Goal: Task Accomplishment & Management: Complete application form

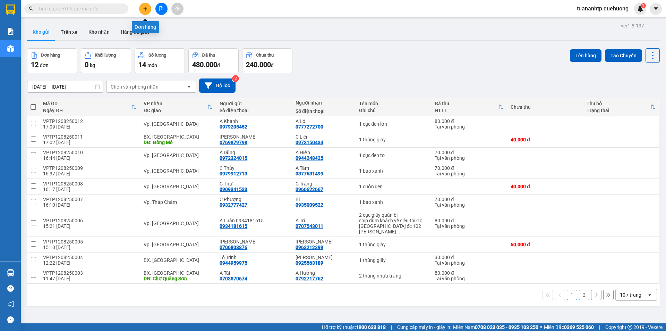
click at [145, 10] on icon "plus" at bounding box center [145, 9] width 0 height 4
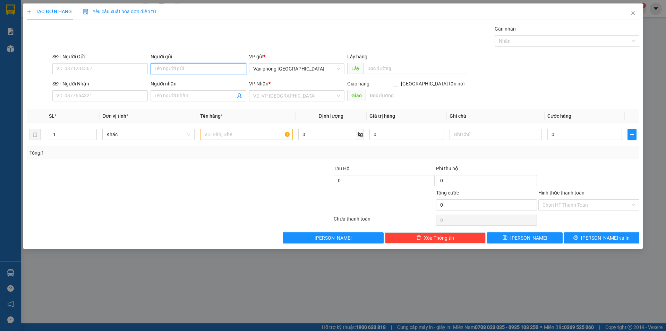
click at [190, 69] on input "Người gửi" at bounding box center [198, 68] width 95 height 11
type input "C Oanh"
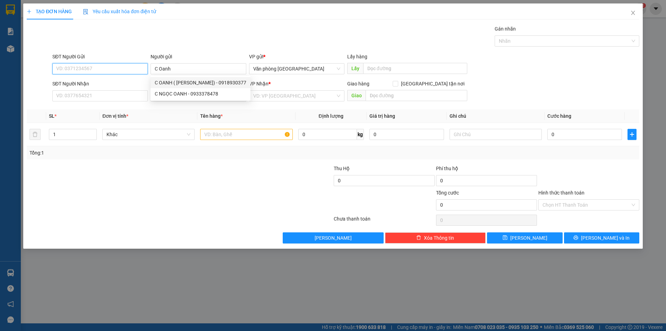
click at [110, 70] on input "SĐT Người Gửi" at bounding box center [99, 68] width 95 height 11
type input "0833883333"
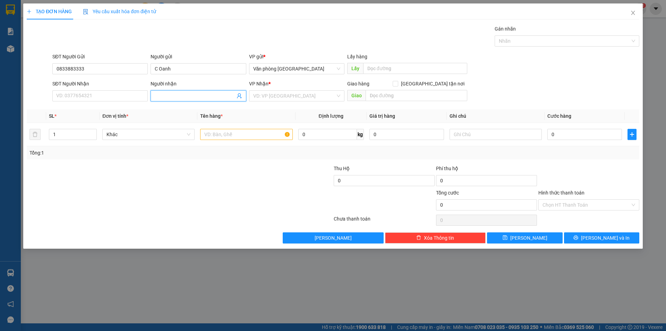
click at [196, 95] on input "Người nhận" at bounding box center [195, 96] width 80 height 8
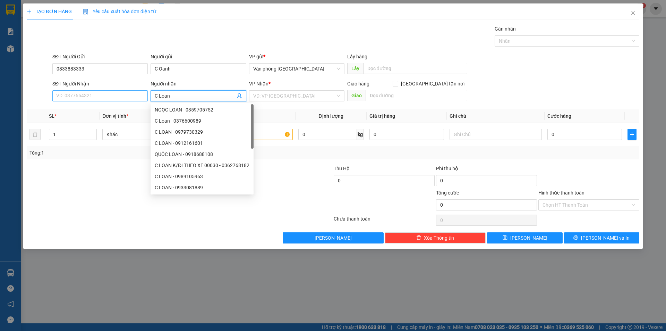
type input "C Loan"
click at [74, 96] on input "SĐT Người Nhận" at bounding box center [99, 95] width 95 height 11
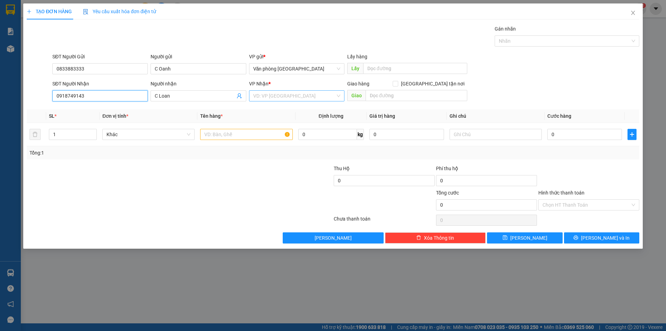
type input "0918749143"
click at [307, 98] on input "search" at bounding box center [294, 96] width 82 height 10
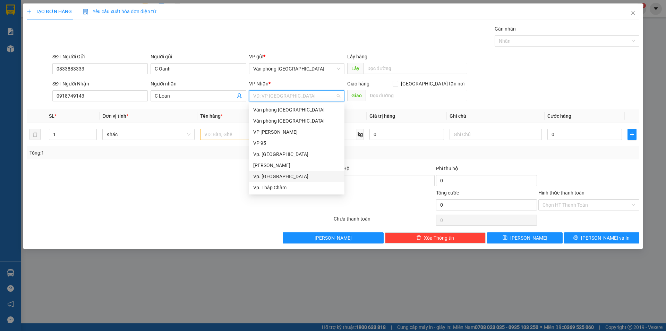
click at [278, 176] on div "Vp. [GEOGRAPHIC_DATA]" at bounding box center [296, 177] width 87 height 8
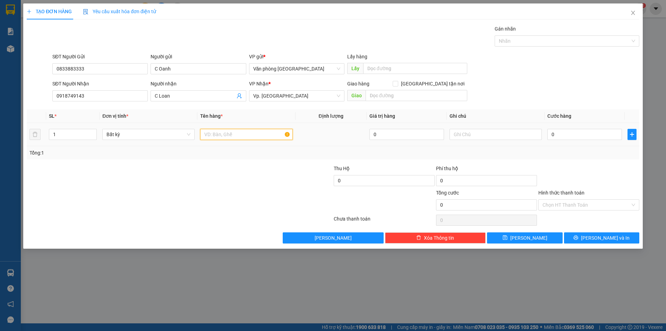
click at [264, 135] on input "text" at bounding box center [246, 134] width 92 height 11
type input "1 thùng giấy"
click at [574, 137] on input "0" at bounding box center [585, 134] width 75 height 11
type input "5"
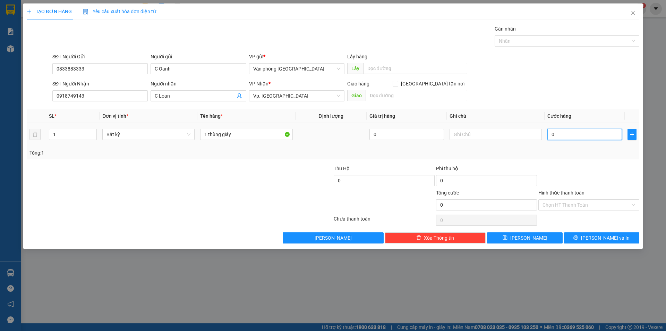
type input "5"
type input "50"
type input "500"
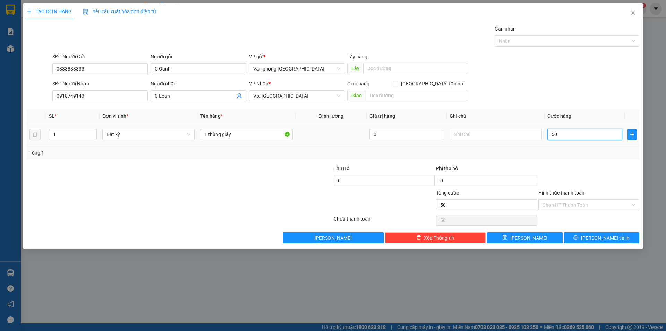
type input "500"
type input "5.000"
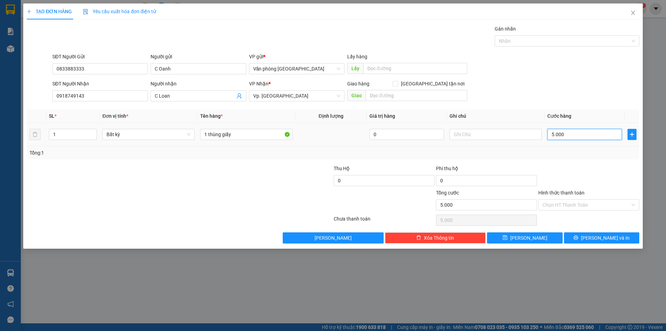
type input "50.000"
click at [607, 205] on input "Hình thức thanh toán" at bounding box center [587, 205] width 88 height 10
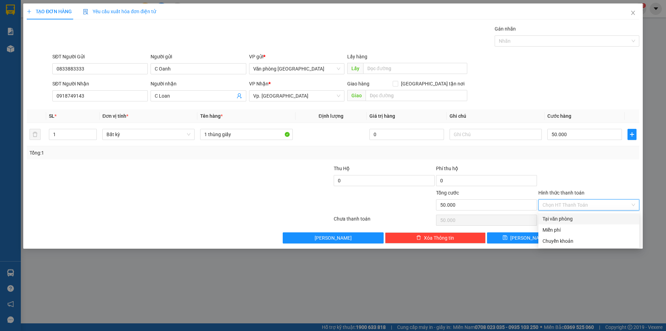
click at [573, 221] on div "Tại văn phòng" at bounding box center [589, 219] width 93 height 8
type input "0"
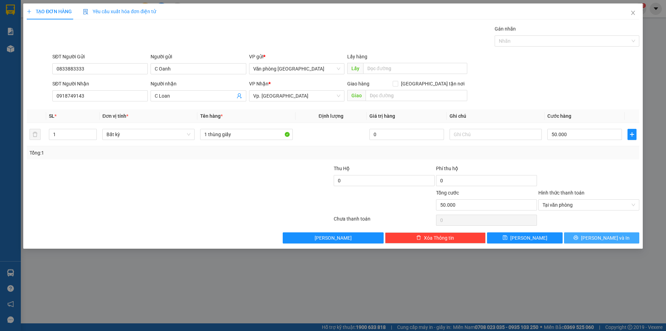
click at [597, 238] on span "[PERSON_NAME] và In" at bounding box center [605, 238] width 49 height 8
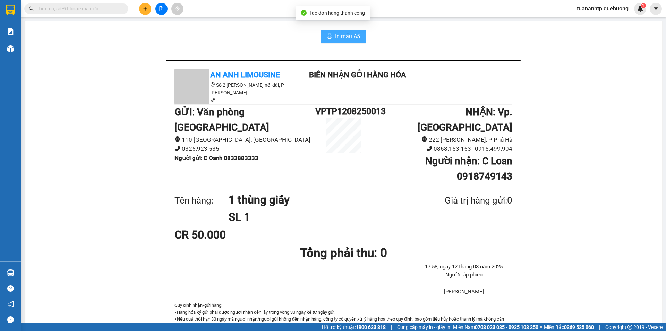
click at [335, 38] on span "In mẫu A5" at bounding box center [347, 36] width 25 height 9
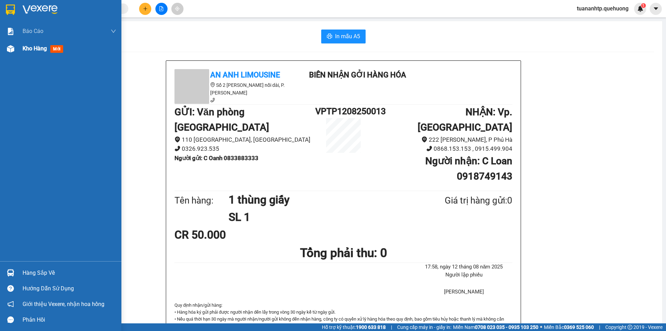
click at [35, 49] on span "Kho hàng" at bounding box center [35, 48] width 24 height 7
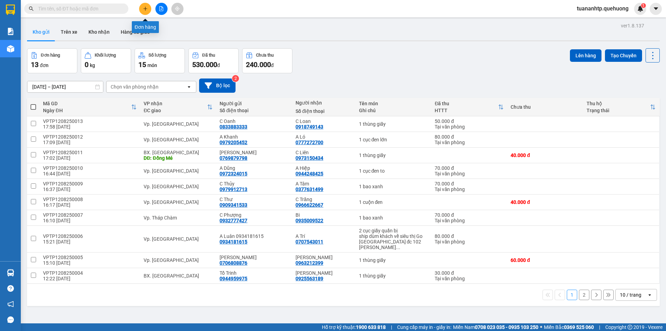
click at [145, 6] on icon "plus" at bounding box center [145, 8] width 5 height 5
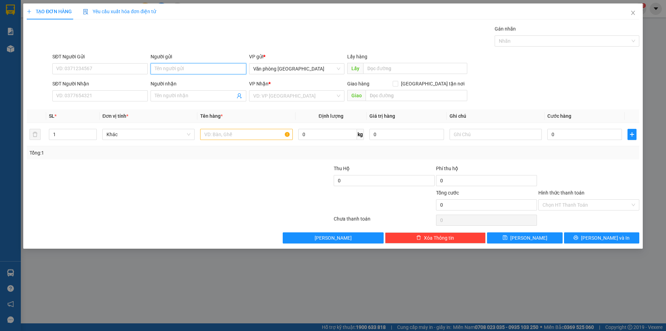
click at [178, 67] on input "Người gửi" at bounding box center [198, 68] width 95 height 11
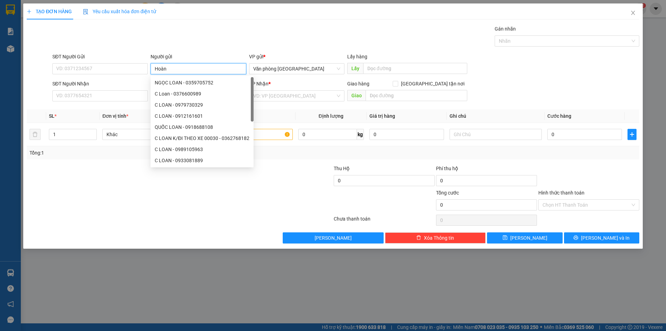
type input "Hoàng"
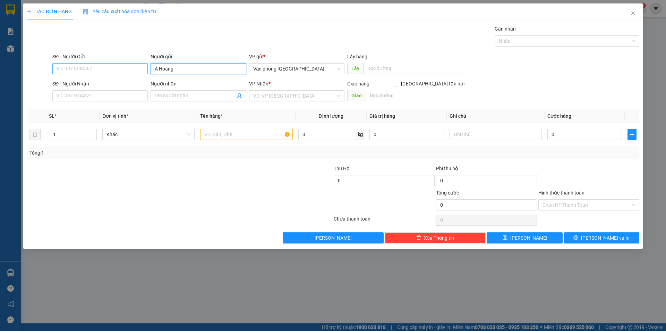
type input "A Hoàng"
click at [65, 68] on input "SĐT Người Gửi" at bounding box center [99, 68] width 95 height 11
type input "0972822827"
drag, startPoint x: 186, startPoint y: 94, endPoint x: 190, endPoint y: 94, distance: 4.2
click at [188, 94] on input "Người nhận" at bounding box center [195, 96] width 80 height 8
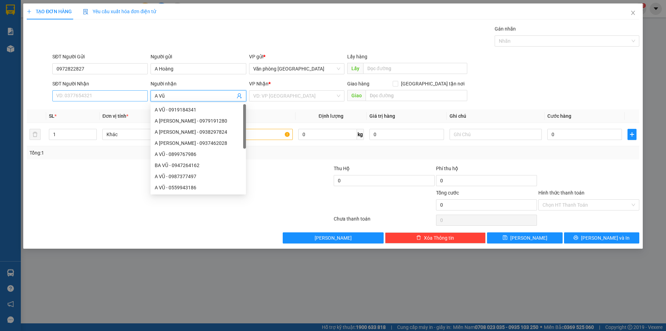
type input "A Vũ"
click at [110, 96] on input "SĐT Người Nhận" at bounding box center [99, 95] width 95 height 11
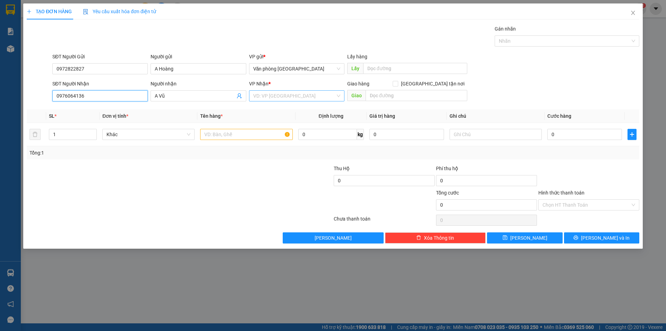
type input "0976064136"
click at [274, 96] on input "search" at bounding box center [294, 96] width 82 height 10
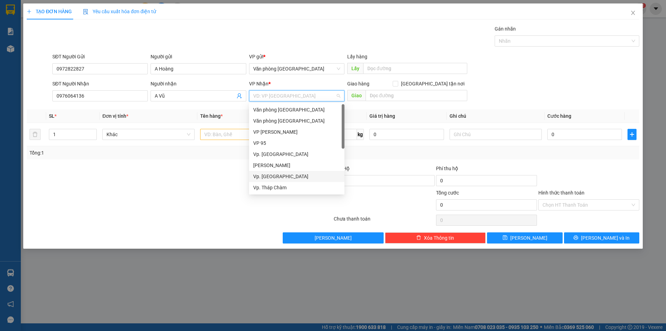
click at [287, 175] on div "Vp. [GEOGRAPHIC_DATA]" at bounding box center [296, 177] width 87 height 8
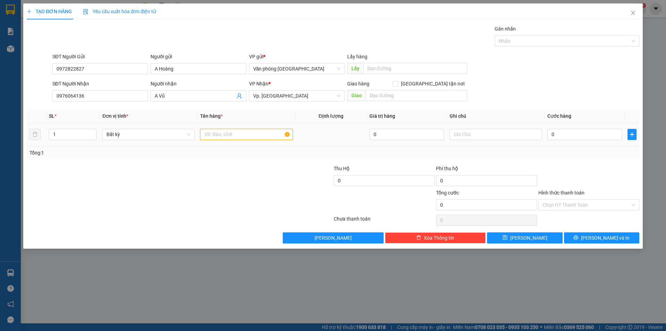
click at [245, 133] on input "text" at bounding box center [246, 134] width 92 height 11
type input "m"
type input "bọc mica quấn bị"
click at [586, 132] on input "0" at bounding box center [585, 134] width 75 height 11
type input "4"
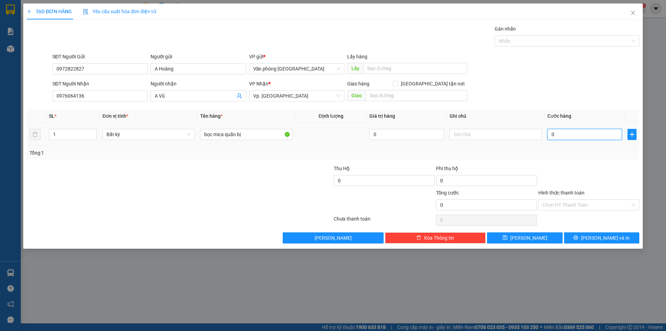
type input "4"
type input "40"
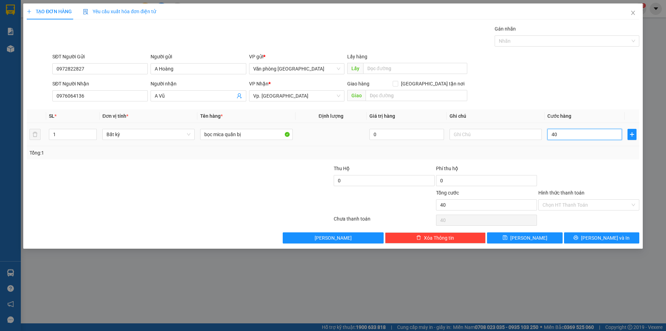
type input "400"
type input "4.000"
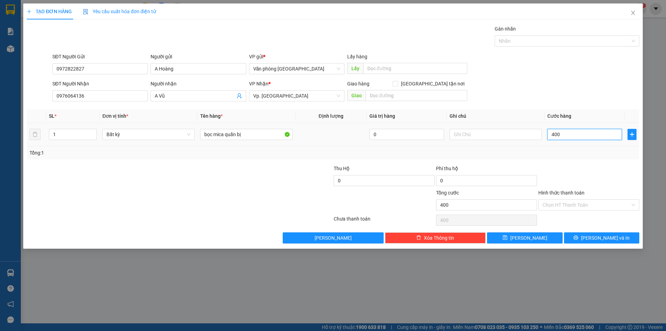
type input "4.000"
type input "40.000"
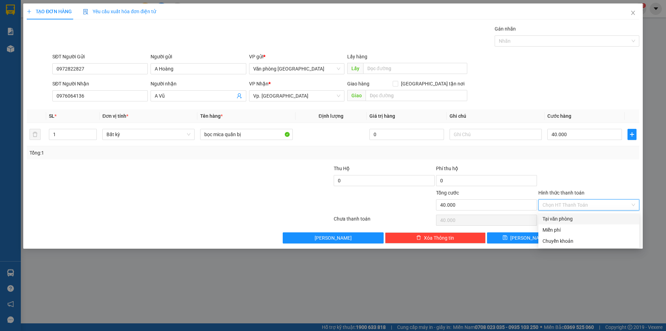
click at [555, 203] on input "Hình thức thanh toán" at bounding box center [587, 205] width 88 height 10
click at [571, 217] on div "Tại văn phòng" at bounding box center [589, 219] width 93 height 8
type input "0"
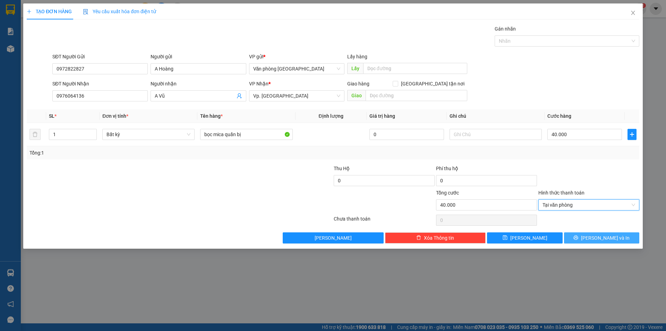
click at [609, 235] on span "[PERSON_NAME] và In" at bounding box center [605, 238] width 49 height 8
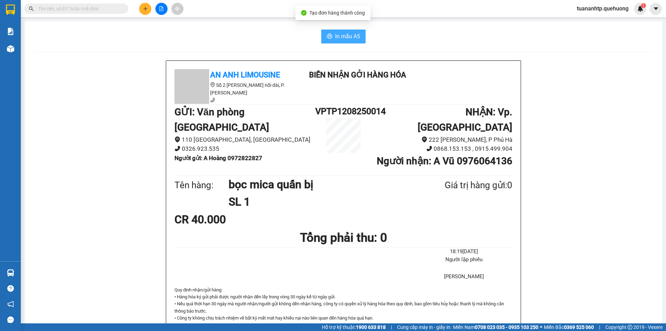
click at [346, 37] on span "In mẫu A5" at bounding box center [347, 36] width 25 height 9
click at [143, 11] on button at bounding box center [145, 9] width 12 height 12
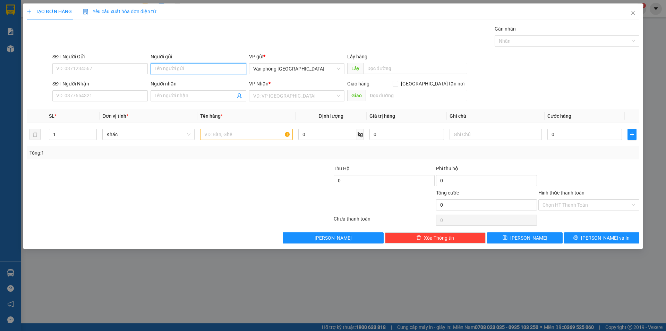
click at [174, 70] on input "Người gửi" at bounding box center [198, 68] width 95 height 11
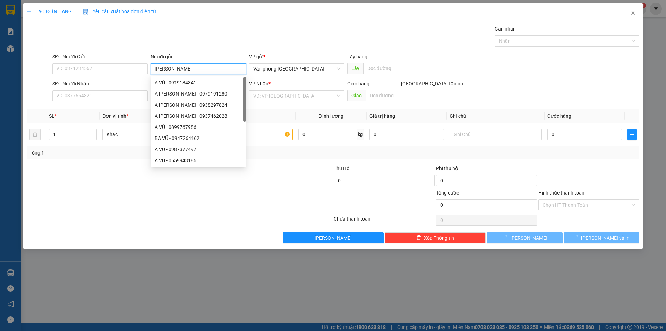
type input "N"
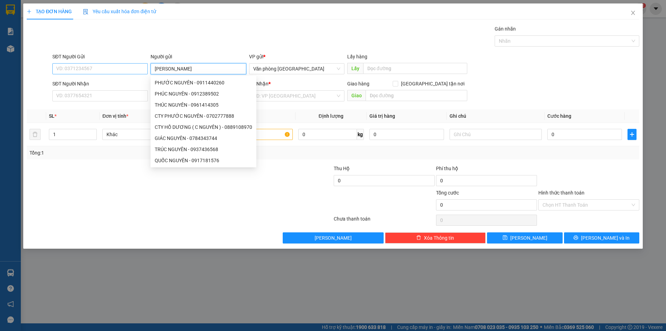
type input "[PERSON_NAME]"
click at [66, 67] on input "SĐT Người Gửi" at bounding box center [99, 68] width 95 height 11
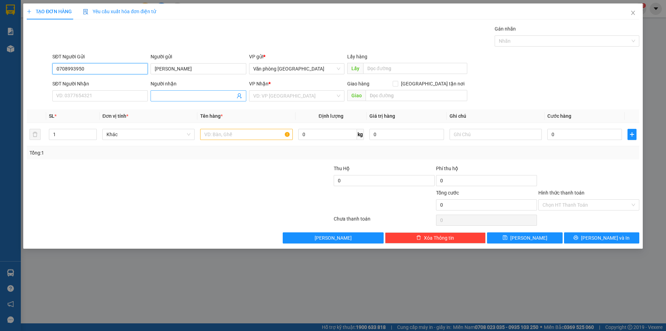
type input "0708993950"
click at [187, 95] on input "Người nhận" at bounding box center [195, 96] width 80 height 8
type input "Nghĩa"
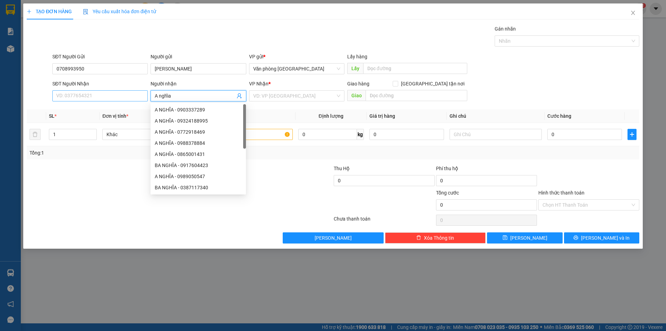
type input "A nghĩa"
click at [64, 95] on input "SĐT Người Nhận" at bounding box center [99, 95] width 95 height 11
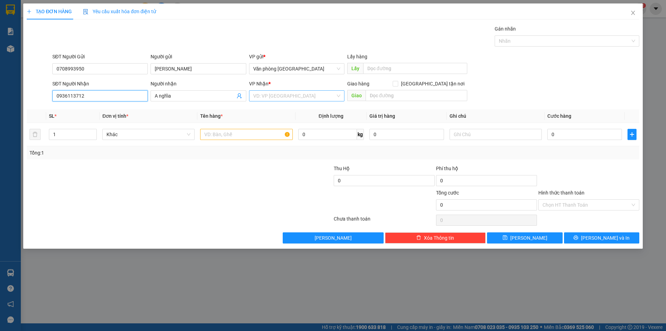
type input "0936113712"
click at [296, 99] on input "search" at bounding box center [294, 96] width 82 height 10
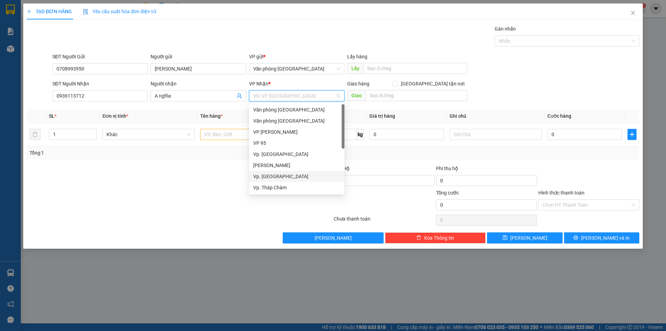
scroll to position [56, 0]
click at [270, 165] on div "BX. [GEOGRAPHIC_DATA]" at bounding box center [296, 165] width 87 height 8
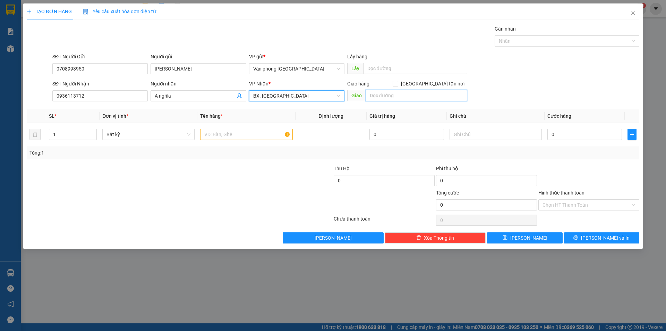
click at [398, 98] on input "text" at bounding box center [417, 95] width 102 height 11
type input "Cô Yến Song Pha"
click at [223, 132] on input "text" at bounding box center [246, 134] width 92 height 11
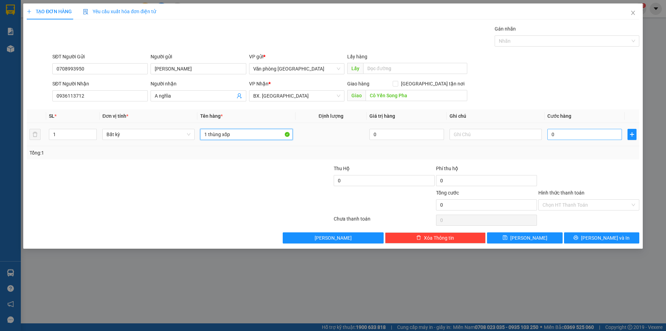
type input "1 thùng xốp"
click at [585, 132] on input "0" at bounding box center [585, 134] width 75 height 11
type input "4"
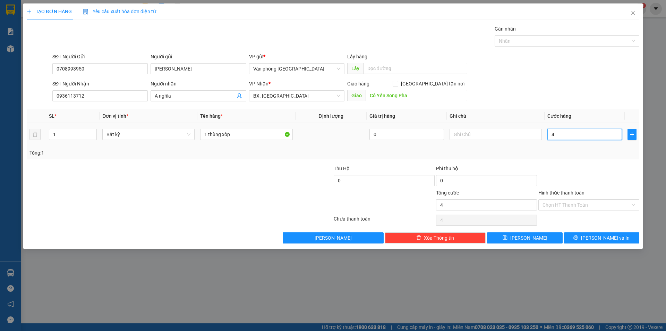
type input "40"
type input "400"
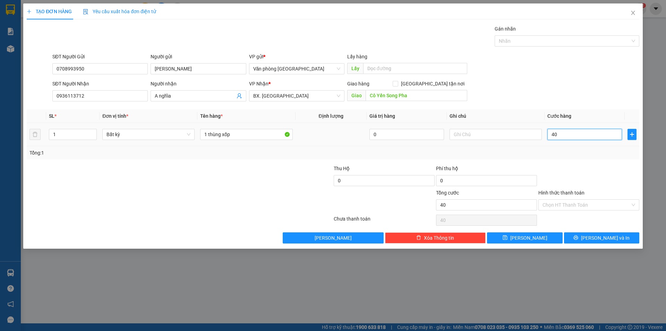
type input "400"
type input "4.000"
type input "40.000"
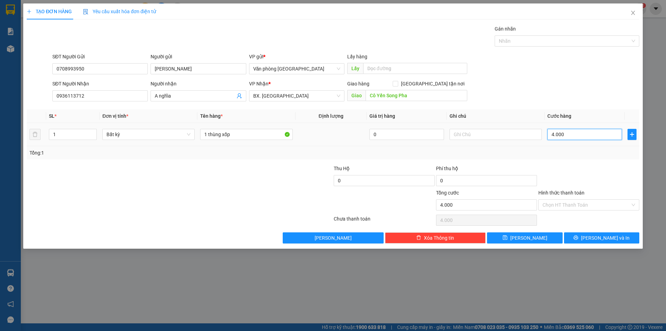
type input "40.000"
click at [574, 204] on input "Hình thức thanh toán" at bounding box center [587, 205] width 88 height 10
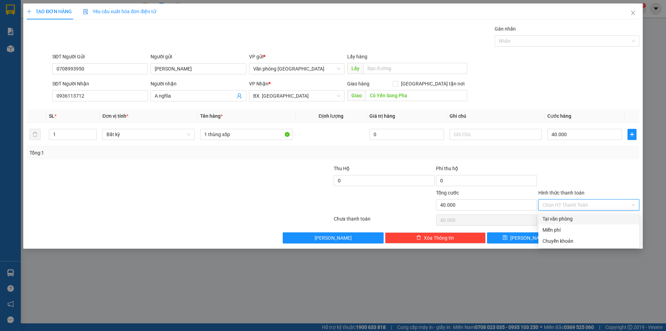
click at [577, 217] on div "Tại văn phòng" at bounding box center [589, 219] width 93 height 8
type input "0"
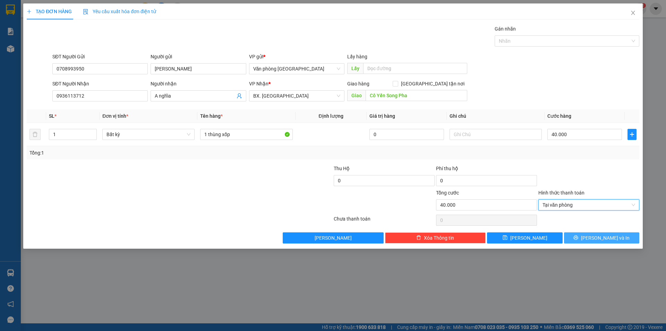
click at [594, 236] on button "[PERSON_NAME] và In" at bounding box center [601, 237] width 75 height 11
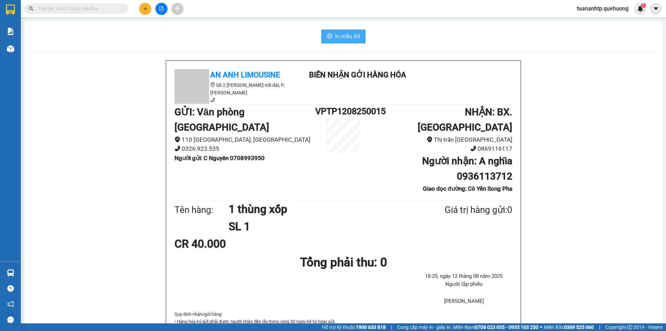
click at [358, 36] on button "In mẫu A5" at bounding box center [343, 37] width 44 height 14
click at [146, 7] on icon "plus" at bounding box center [145, 8] width 5 height 5
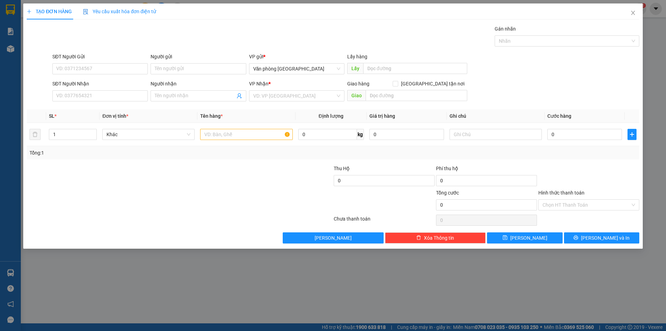
click at [178, 302] on div "TẠO ĐƠN HÀNG Yêu cầu xuất hóa đơn điện tử Transit Pickup Surcharge Ids Transit …" at bounding box center [333, 165] width 666 height 331
click at [193, 69] on input "Người gửi" at bounding box center [198, 68] width 95 height 11
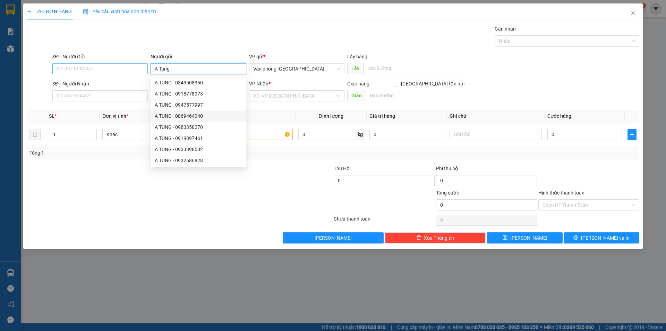
type input "A Tùng"
click at [98, 68] on input "SĐT Người Gửi" at bounding box center [99, 68] width 95 height 11
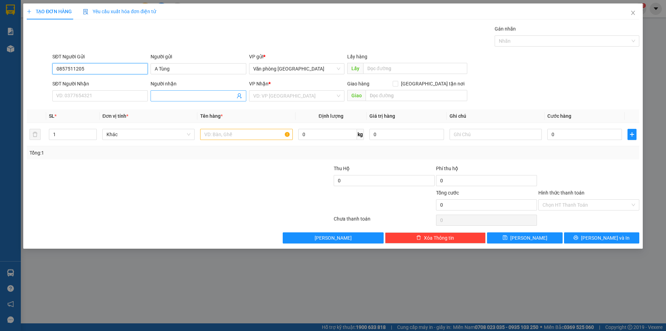
type input "0857511205"
click at [164, 97] on input "Người nhận" at bounding box center [195, 96] width 80 height 8
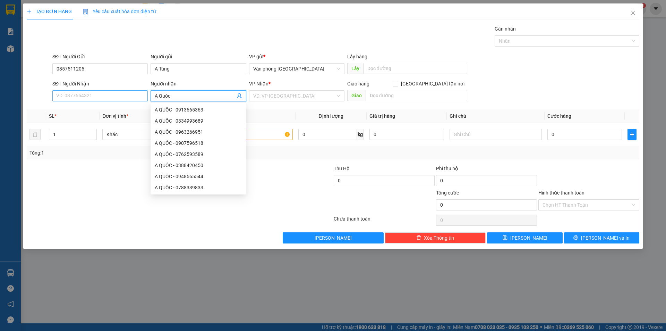
type input "A Quốc"
click at [104, 93] on input "SĐT Người Nhận" at bounding box center [99, 95] width 95 height 11
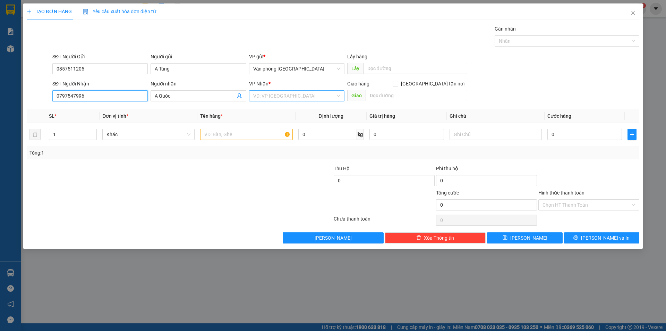
type input "0797547996"
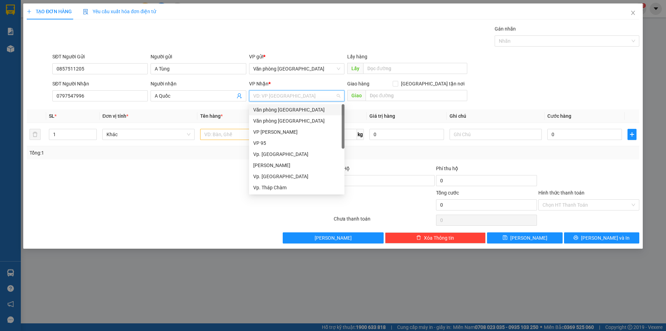
click at [287, 96] on input "search" at bounding box center [294, 96] width 82 height 10
click at [283, 175] on div "Vp. [GEOGRAPHIC_DATA]" at bounding box center [296, 177] width 87 height 8
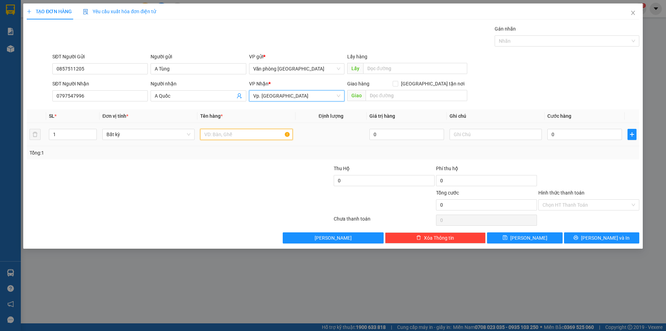
click at [238, 133] on input "text" at bounding box center [246, 134] width 92 height 11
type input "1 bao xanh"
click at [563, 136] on input "0" at bounding box center [585, 134] width 75 height 11
type input "8"
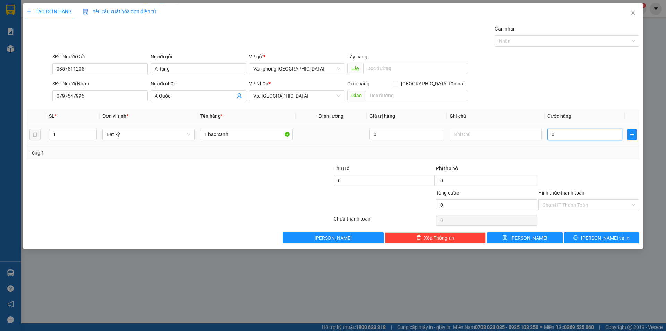
type input "8"
type input "80"
type input "800"
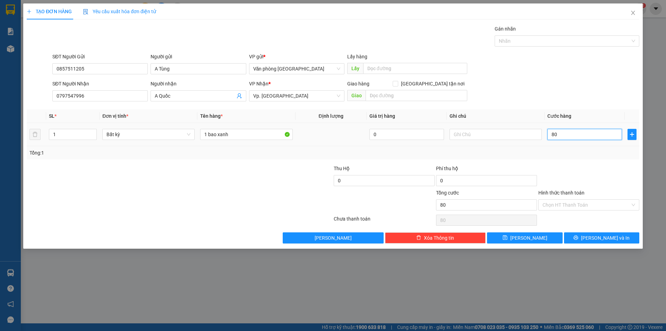
type input "800"
type input "8.000"
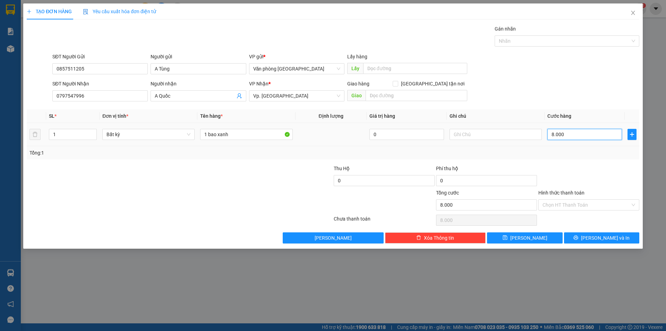
type input "80.000"
click at [577, 203] on input "Hình thức thanh toán" at bounding box center [587, 205] width 88 height 10
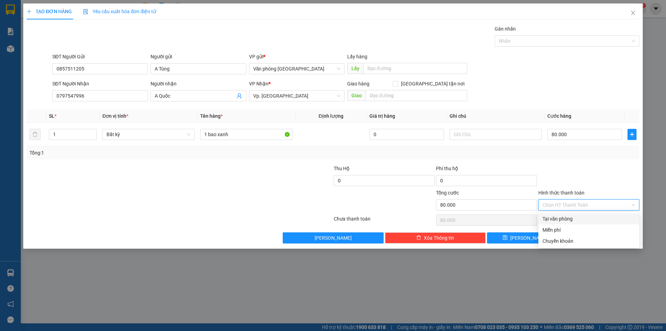
click at [577, 218] on div "Tại văn phòng" at bounding box center [589, 219] width 93 height 8
type input "0"
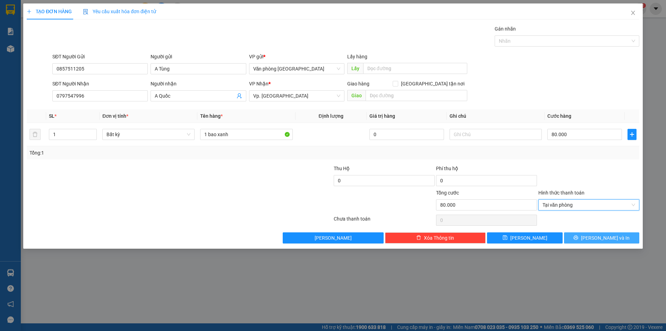
click at [596, 238] on span "[PERSON_NAME] và In" at bounding box center [605, 238] width 49 height 8
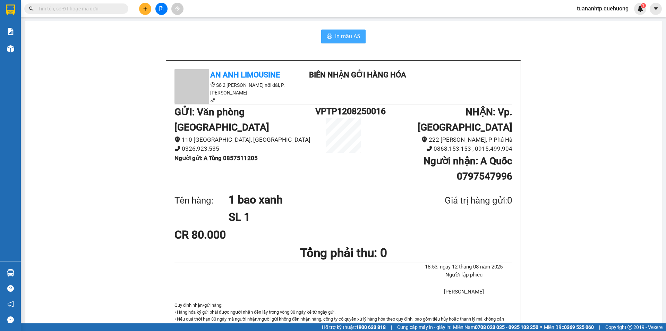
click at [349, 36] on span "In mẫu A5" at bounding box center [347, 36] width 25 height 9
click at [147, 8] on icon "plus" at bounding box center [145, 8] width 5 height 5
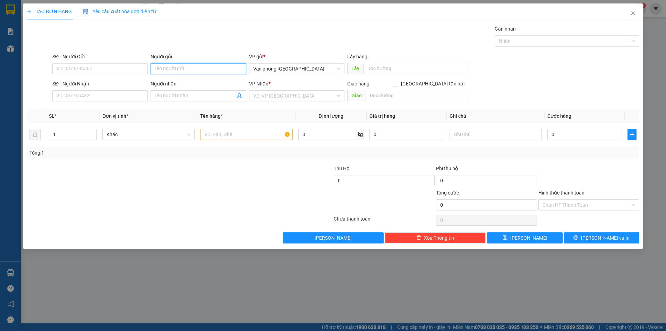
click at [208, 65] on input "Người gửi" at bounding box center [198, 68] width 95 height 11
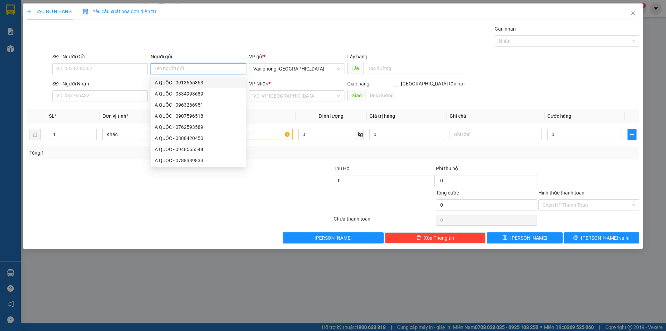
click at [186, 69] on input "Người gửi" at bounding box center [198, 68] width 95 height 11
type input "a"
type input "A Quốc"
click at [85, 68] on input "SĐT Người Gửi" at bounding box center [99, 68] width 95 height 11
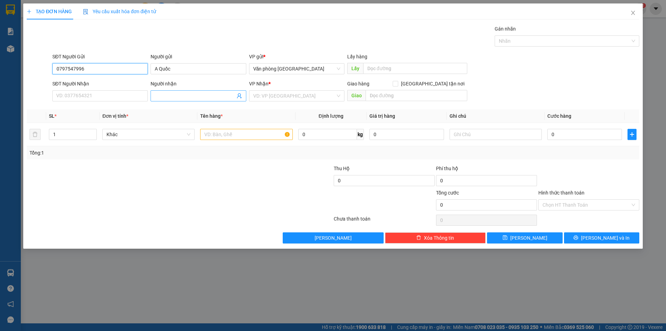
type input "0797547996"
click at [170, 95] on input "Người nhận" at bounding box center [195, 96] width 80 height 8
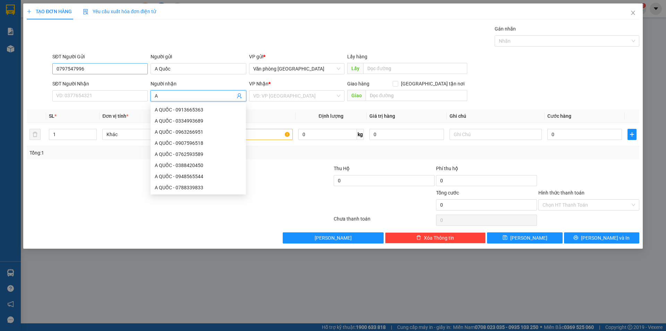
type input "A"
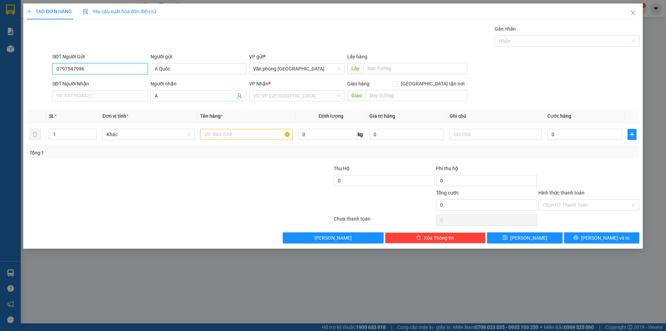
drag, startPoint x: 93, startPoint y: 69, endPoint x: 43, endPoint y: 68, distance: 50.3
click at [43, 68] on div "SĐT Người Gửi 0797547996 0797547996 Người gửi A Quốc VP gửi * Văn phòng [GEOGRA…" at bounding box center [333, 65] width 614 height 24
click at [81, 98] on input "SĐT Người Nhận" at bounding box center [99, 95] width 95 height 11
paste input "0797547996"
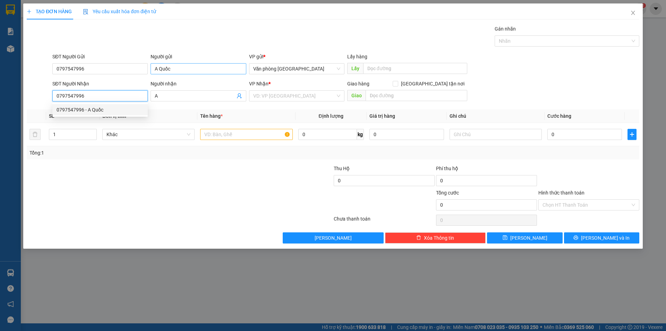
type input "0797547996"
drag, startPoint x: 177, startPoint y: 69, endPoint x: 147, endPoint y: 71, distance: 30.2
click at [147, 70] on div "SĐT Người Gửi 0797547996 Người gửi A Quốc A Quốc VP gửi * Văn phòng [GEOGRAPHIC…" at bounding box center [346, 65] width 590 height 24
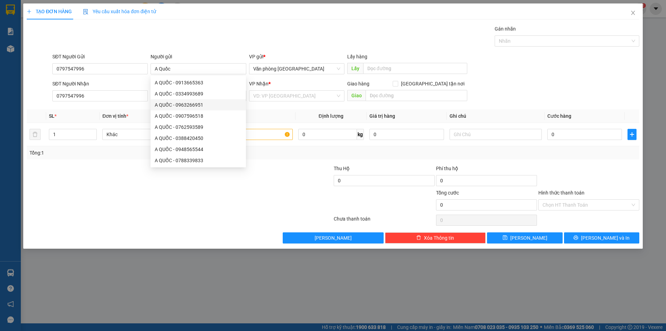
click at [144, 109] on div "Transit Pickup Surcharge Ids Transit Deliver Surcharge Ids Transit Deliver Surc…" at bounding box center [333, 134] width 613 height 218
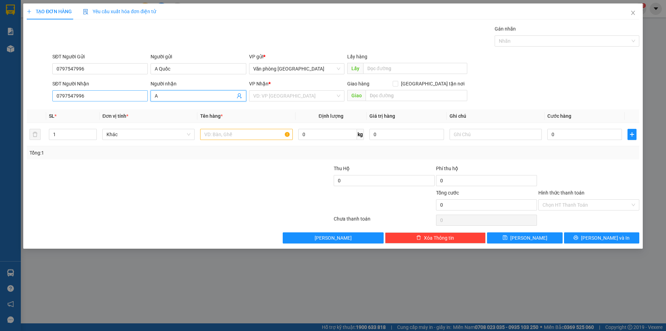
drag, startPoint x: 162, startPoint y: 95, endPoint x: 143, endPoint y: 93, distance: 18.9
click at [143, 93] on div "SĐT Người Nhận 0797547996 Người nhận A A VP Nhận * VD: VP [GEOGRAPHIC_DATA] Gia…" at bounding box center [346, 92] width 590 height 24
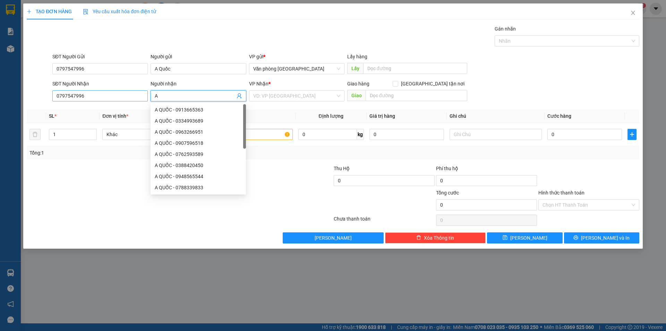
paste input "Quốc"
type input "A Quốc"
click at [171, 68] on input "A Quốc" at bounding box center [198, 68] width 95 height 11
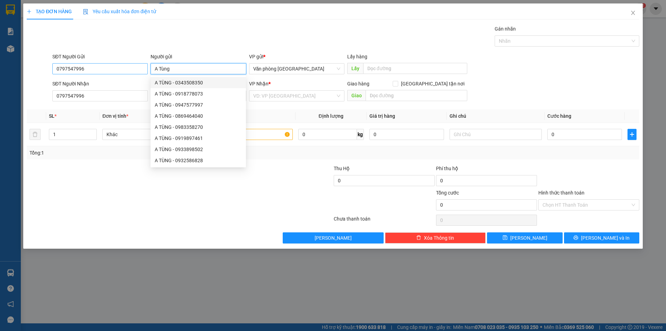
type input "A Tùng"
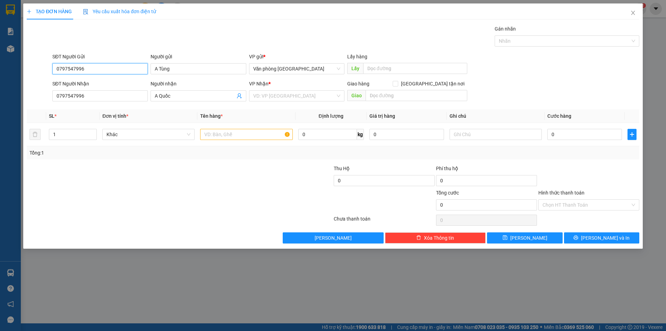
drag, startPoint x: 123, startPoint y: 68, endPoint x: 17, endPoint y: 70, distance: 105.2
click at [17, 70] on div "TẠO ĐƠN HÀNG Yêu cầu xuất hóa đơn điện tử Transit Pickup Surcharge Ids Transit …" at bounding box center [333, 165] width 666 height 331
type input "0857511205"
click at [135, 160] on div "Transit Pickup Surcharge Ids Transit Deliver Surcharge Ids Transit Deliver Surc…" at bounding box center [333, 134] width 613 height 218
click at [297, 97] on input "search" at bounding box center [294, 96] width 82 height 10
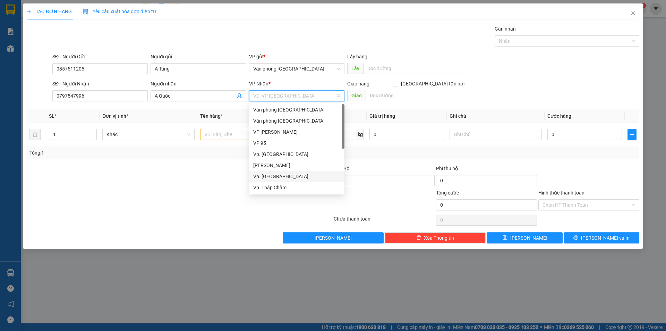
click at [279, 177] on div "Vp. [GEOGRAPHIC_DATA]" at bounding box center [296, 177] width 87 height 8
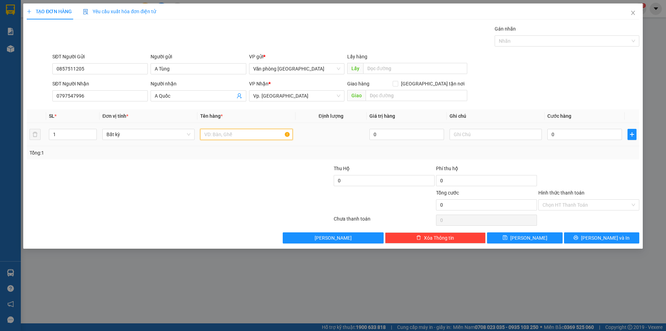
click at [236, 134] on input "text" at bounding box center [246, 134] width 92 height 11
type input "1 bao xanh"
click at [602, 138] on input "0" at bounding box center [585, 134] width 75 height 11
type input "8"
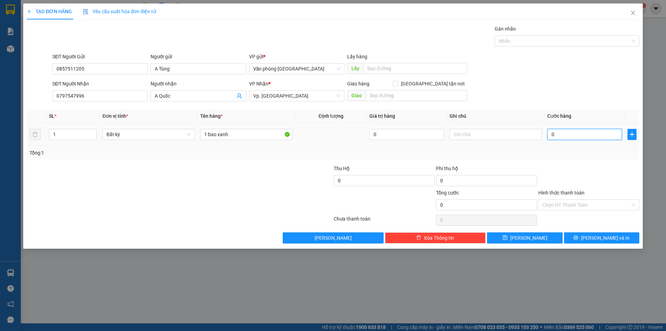
type input "8"
type input "80"
type input "800"
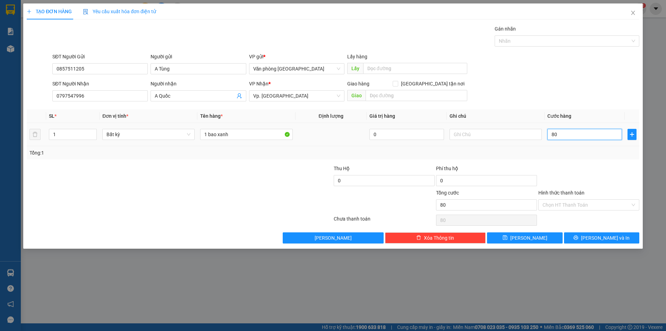
type input "800"
type input "8.000"
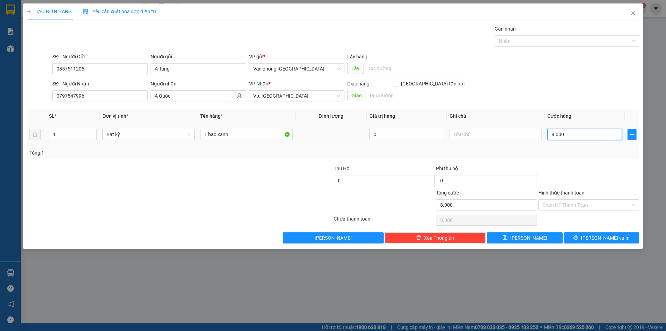
type input "80.000"
click at [607, 236] on span "[PERSON_NAME] và In" at bounding box center [605, 238] width 49 height 8
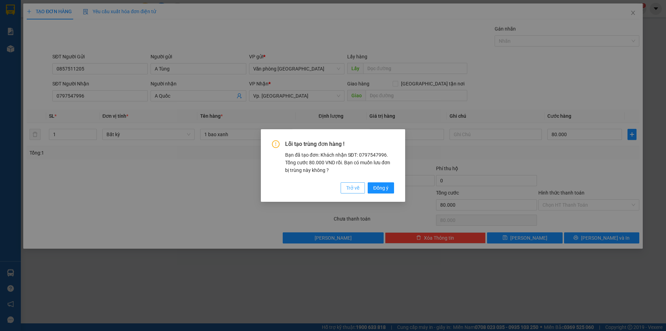
click at [360, 188] on button "Trở về" at bounding box center [353, 187] width 24 height 11
type input "0"
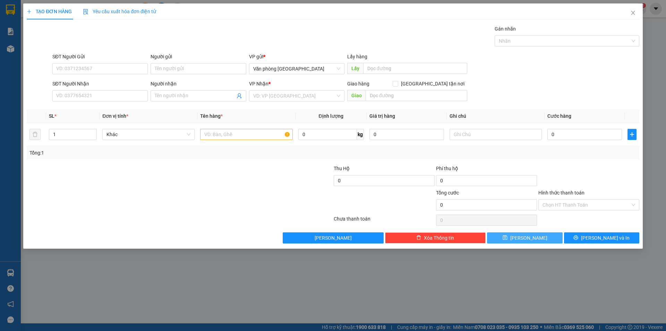
click at [515, 237] on button "[PERSON_NAME]" at bounding box center [524, 237] width 75 height 11
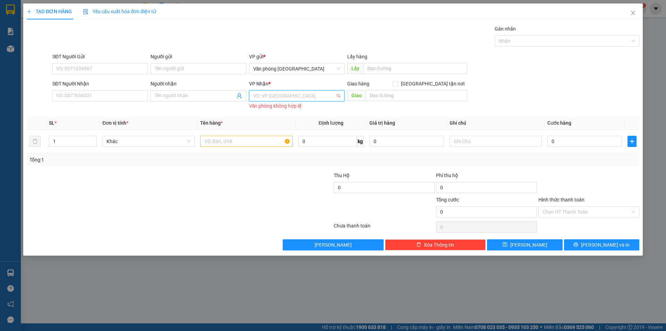
click at [275, 97] on input "search" at bounding box center [294, 96] width 82 height 10
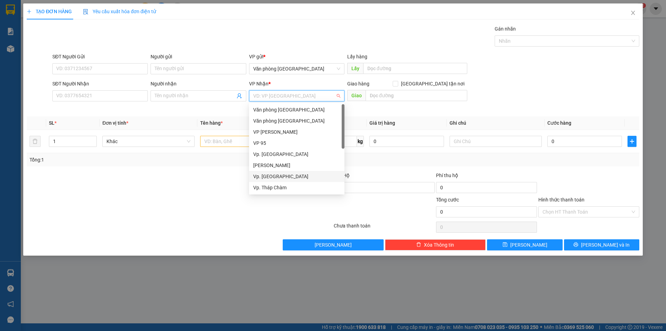
click at [273, 176] on div "Vp. [GEOGRAPHIC_DATA]" at bounding box center [296, 177] width 87 height 8
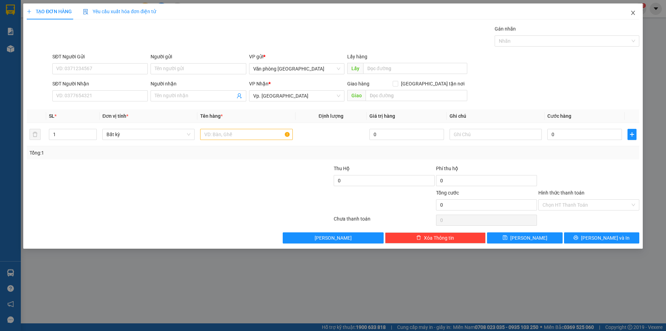
click at [631, 11] on icon "close" at bounding box center [634, 13] width 6 height 6
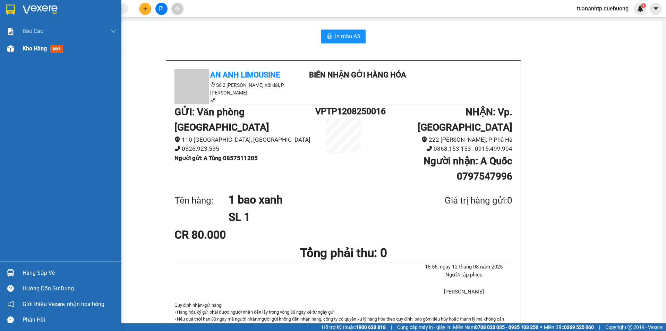
click at [15, 47] on div at bounding box center [11, 49] width 12 height 12
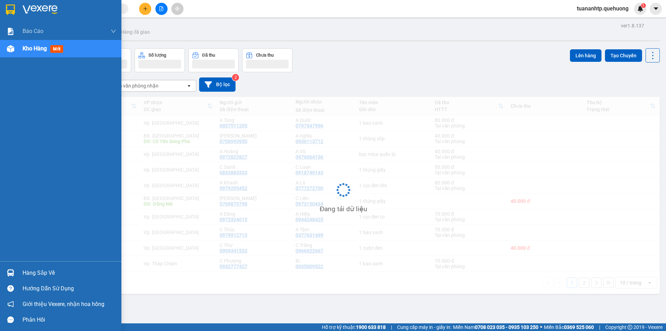
click at [30, 49] on span "Kho hàng" at bounding box center [35, 48] width 24 height 7
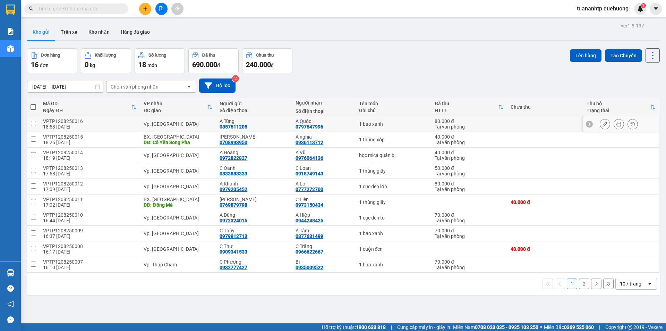
click at [349, 125] on div "A Quốc 0797547996" at bounding box center [324, 123] width 56 height 11
checkbox input "true"
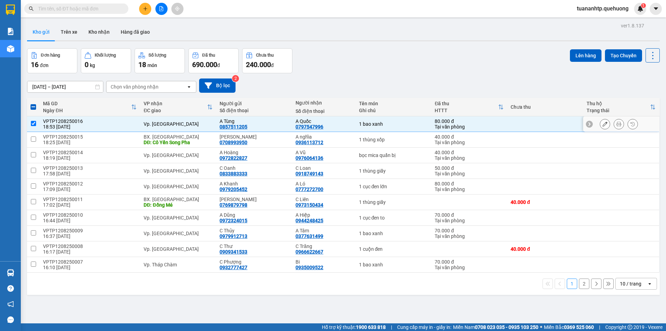
click at [603, 125] on icon at bounding box center [605, 123] width 5 height 5
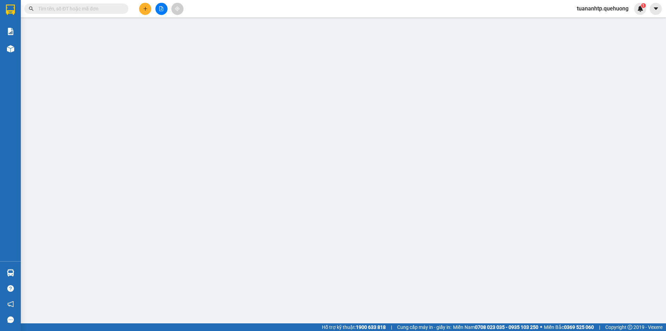
type input "0857511205"
type input "A Tùng"
type input "0797547996"
type input "A Quốc"
type input "80.000"
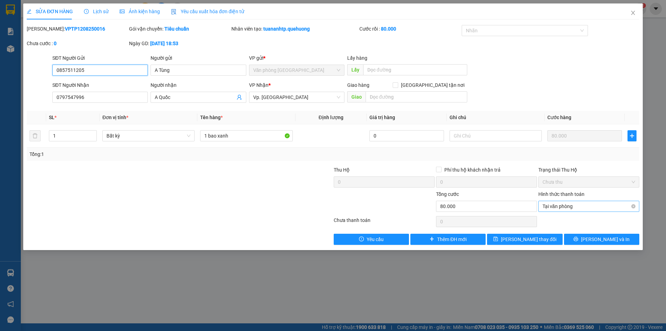
click at [582, 204] on span "Tại văn phòng" at bounding box center [589, 206] width 93 height 10
click at [583, 207] on span "Tại văn phòng" at bounding box center [589, 206] width 93 height 10
type input "80.000"
click at [596, 239] on span "[PERSON_NAME] và In" at bounding box center [605, 239] width 49 height 8
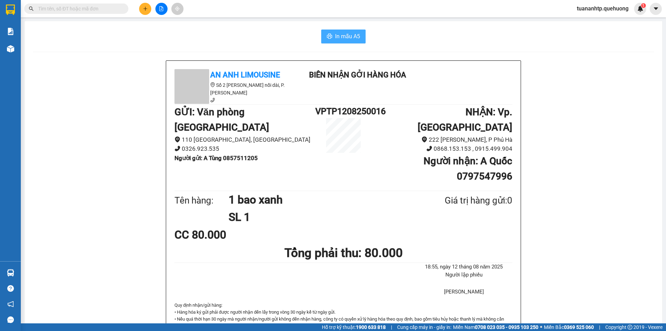
click at [337, 37] on span "In mẫu A5" at bounding box center [347, 36] width 25 height 9
click at [144, 3] on button at bounding box center [145, 9] width 12 height 12
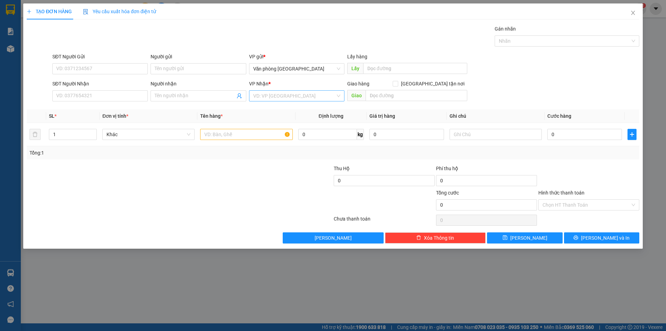
click at [261, 98] on input "search" at bounding box center [294, 96] width 82 height 10
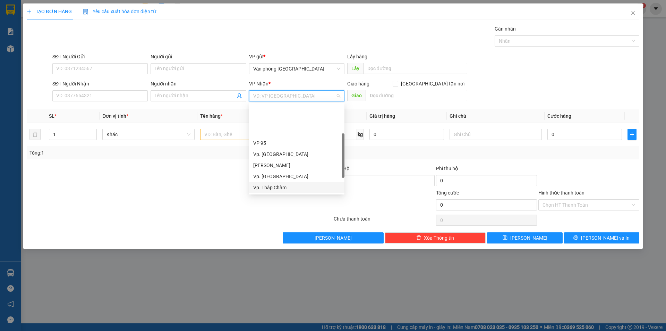
scroll to position [56, 0]
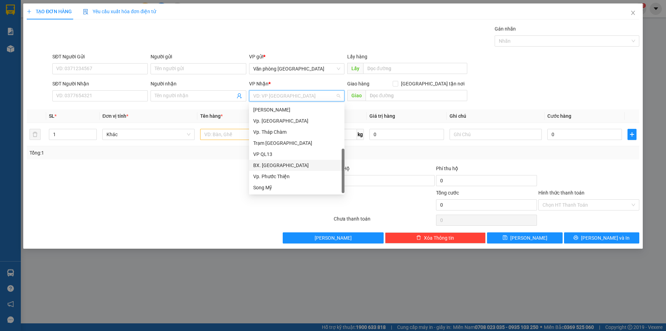
click at [279, 163] on div "BX. [GEOGRAPHIC_DATA]" at bounding box center [296, 165] width 87 height 8
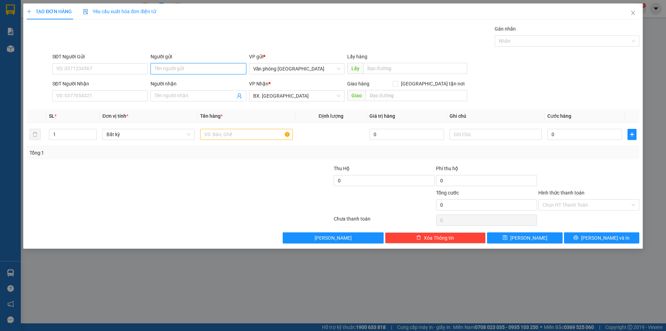
click at [194, 67] on input "Người gửi" at bounding box center [198, 68] width 95 height 11
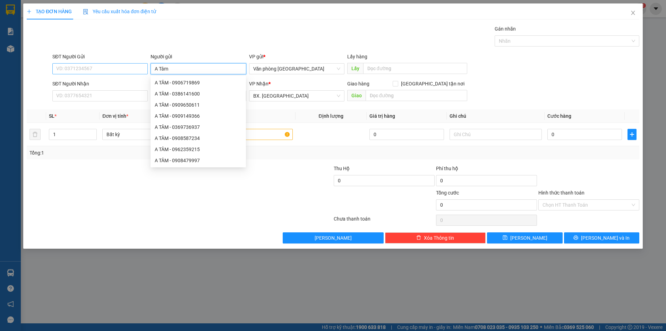
type input "A Tâm"
click at [111, 68] on input "SĐT Người Gửi" at bounding box center [99, 68] width 95 height 11
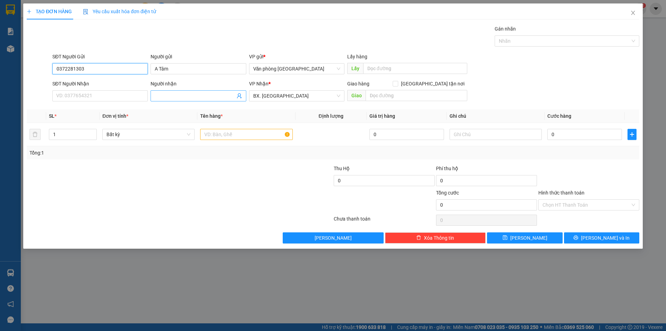
type input "0372281303"
click at [177, 98] on input "Người nhận" at bounding box center [195, 96] width 80 height 8
type input "A Duệ"
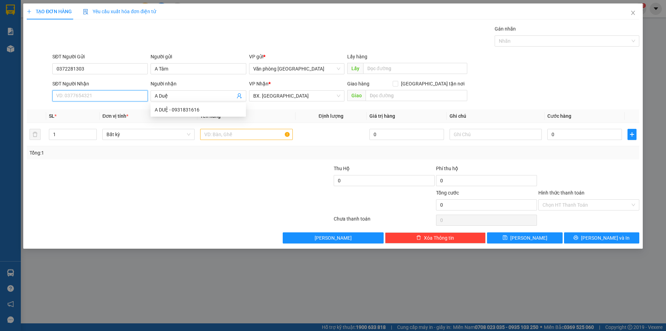
click at [111, 98] on input "SĐT Người Nhận" at bounding box center [99, 95] width 95 height 11
type input "0787649965"
click at [236, 138] on input "text" at bounding box center [246, 134] width 92 height 11
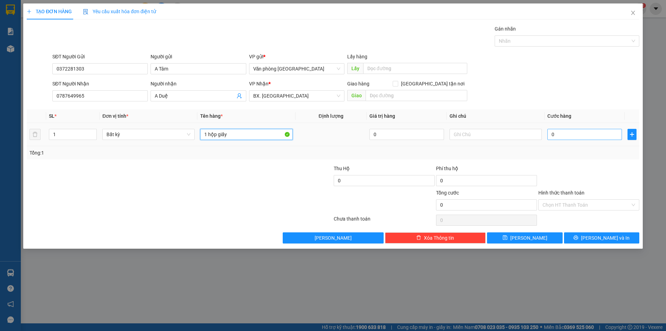
type input "1 hộp giấy"
click at [573, 133] on input "0" at bounding box center [585, 134] width 75 height 11
type input "3"
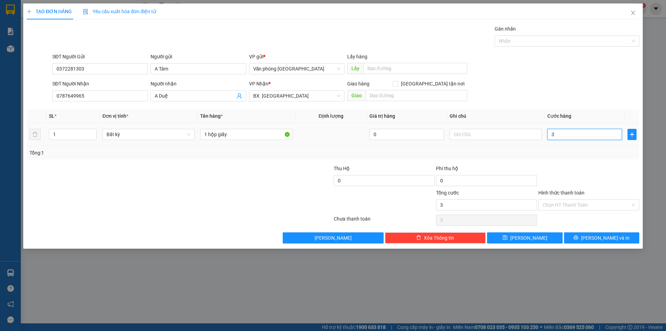
type input "30"
type input "300"
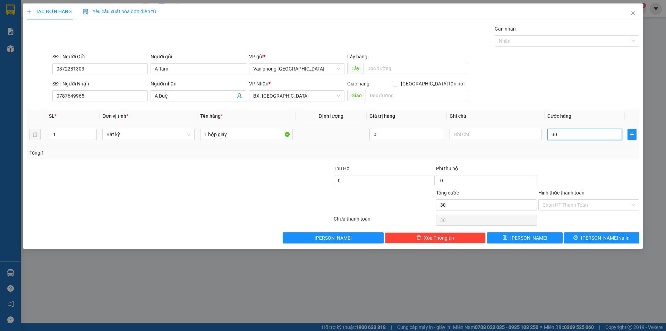
type input "300"
type input "3.000"
type input "30.000"
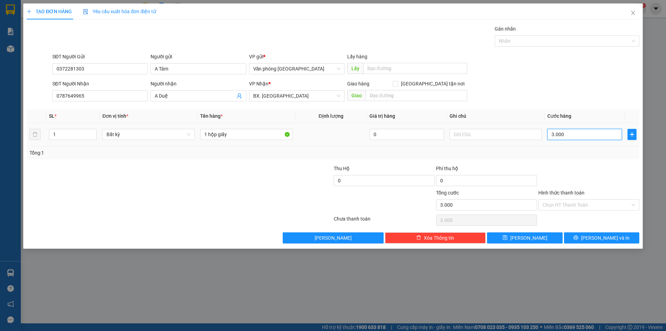
type input "30.000"
click at [598, 235] on span "[PERSON_NAME] và In" at bounding box center [605, 238] width 49 height 8
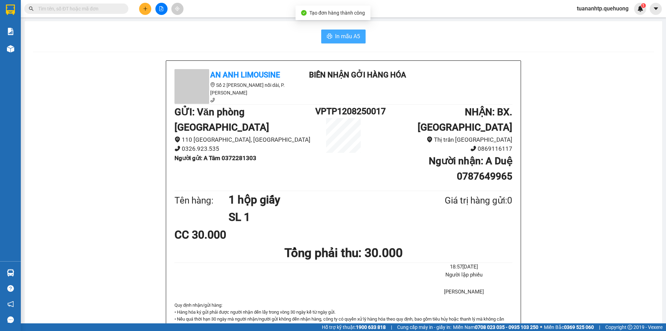
click at [345, 35] on span "In mẫu A5" at bounding box center [347, 36] width 25 height 9
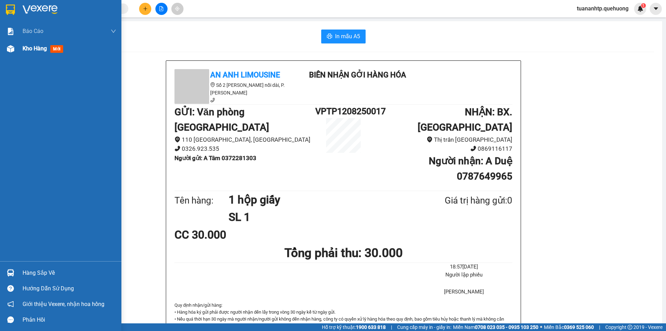
click at [34, 49] on span "Kho hàng" at bounding box center [35, 48] width 24 height 7
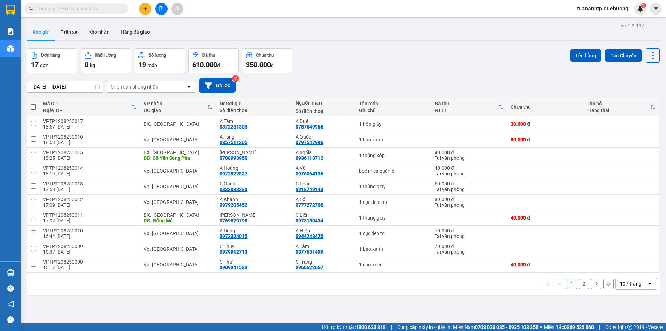
click at [158, 58] on div "Số lượng" at bounding box center [159, 55] width 43 height 7
click at [580, 287] on button "2" at bounding box center [584, 283] width 10 height 10
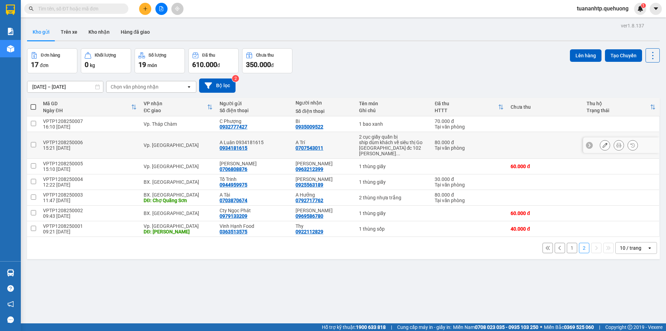
click at [376, 145] on div "ship dùm khách về siêu thị Go [GEOGRAPHIC_DATA] đc 102 [PERSON_NAME]" at bounding box center [393, 148] width 69 height 17
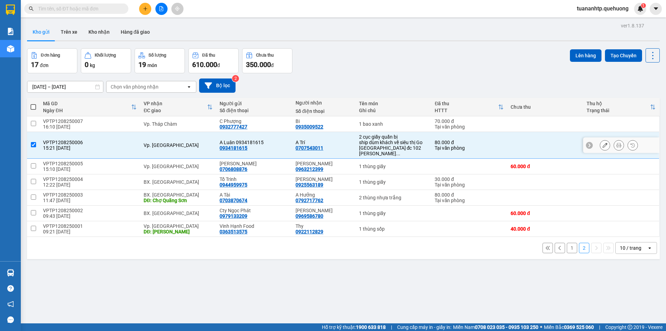
checkbox input "true"
click at [603, 143] on icon at bounding box center [605, 145] width 5 height 5
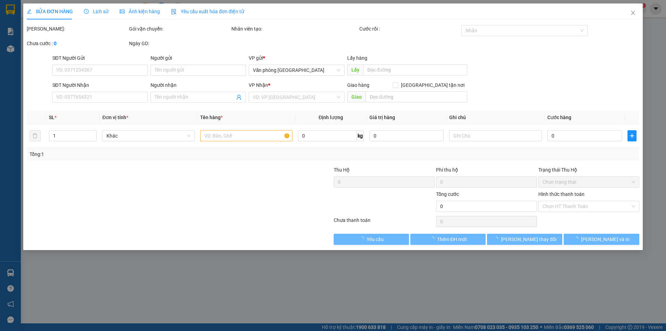
type input "0934181615"
type input "A Luân 0934181615"
type input "0707543011"
type input "A Trí"
type input "80.000"
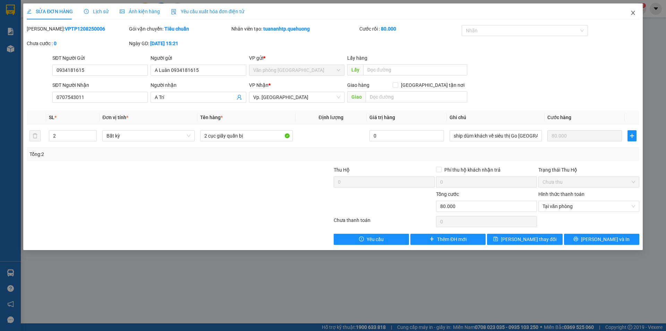
click at [633, 12] on icon "close" at bounding box center [634, 13] width 6 height 6
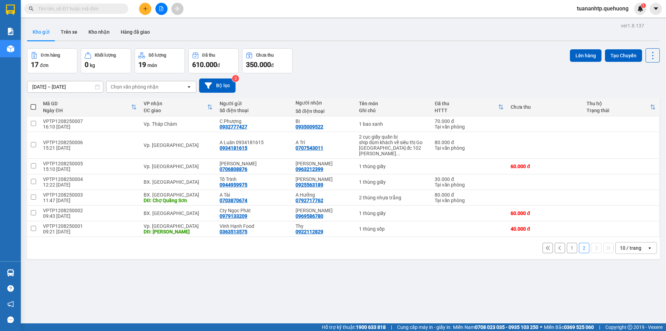
click at [567, 243] on button "1" at bounding box center [572, 248] width 10 height 10
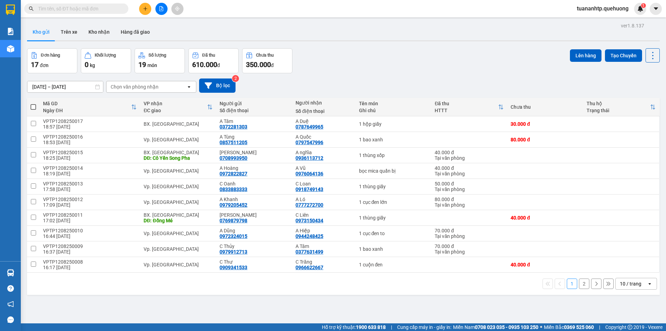
click at [147, 11] on button at bounding box center [145, 9] width 12 height 12
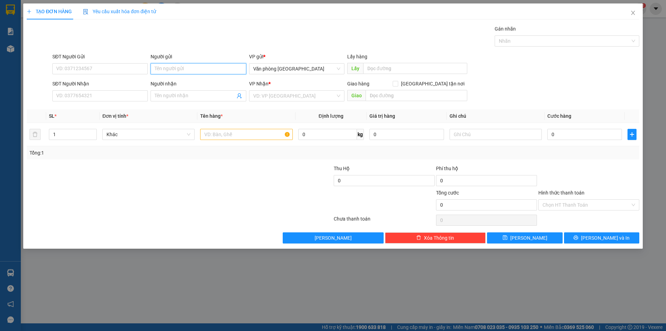
click at [194, 66] on input "Người gửi" at bounding box center [198, 68] width 95 height 11
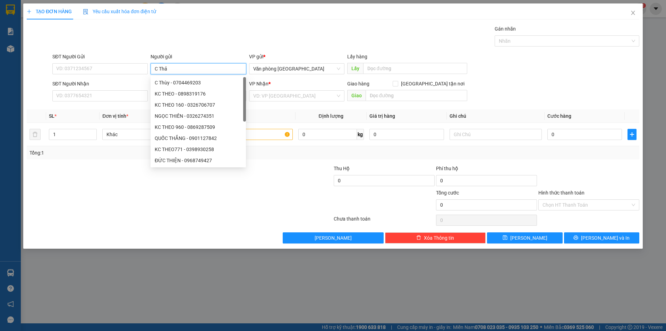
type input "C Thảo"
click at [199, 91] on div "C Thảo - 0899156832" at bounding box center [198, 94] width 87 height 8
type input "0899156832"
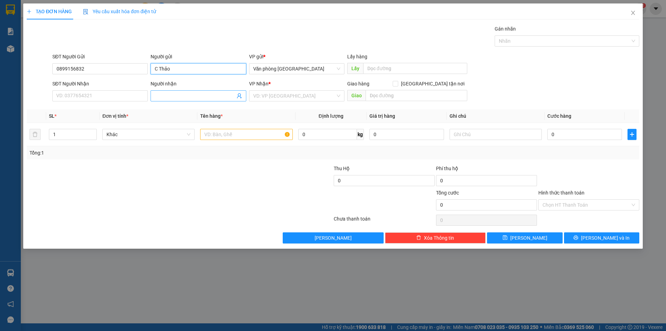
type input "C Thảo"
click at [161, 93] on input "Người nhận" at bounding box center [195, 96] width 80 height 8
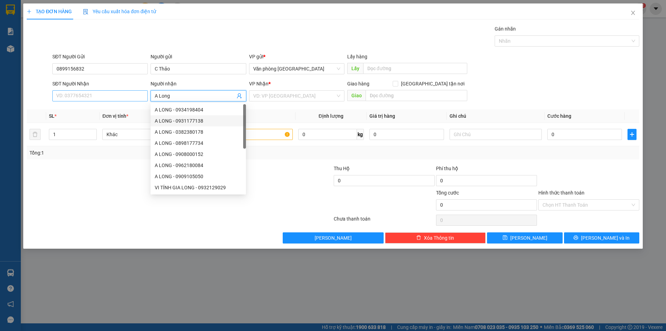
type input "A Long"
click at [106, 94] on input "SĐT Người Nhận" at bounding box center [99, 95] width 95 height 11
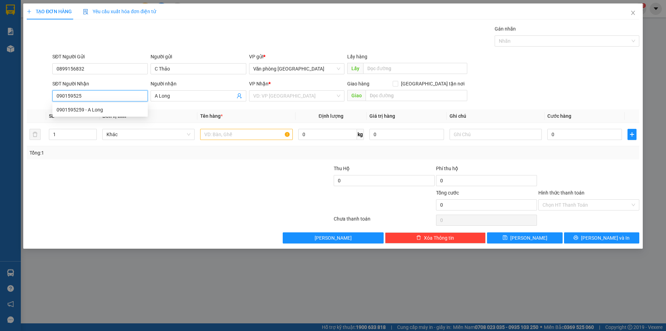
type input "0901595259"
click at [108, 109] on div "0901595259 - A Long" at bounding box center [100, 110] width 87 height 8
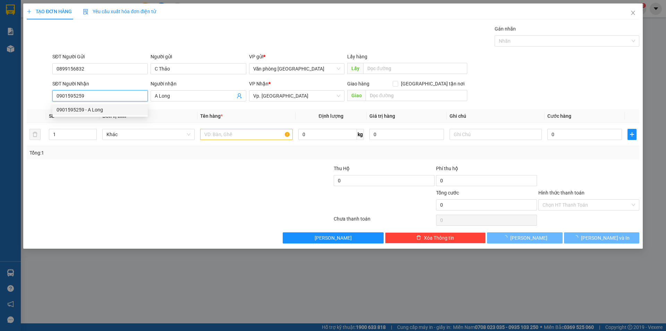
type input "30.000"
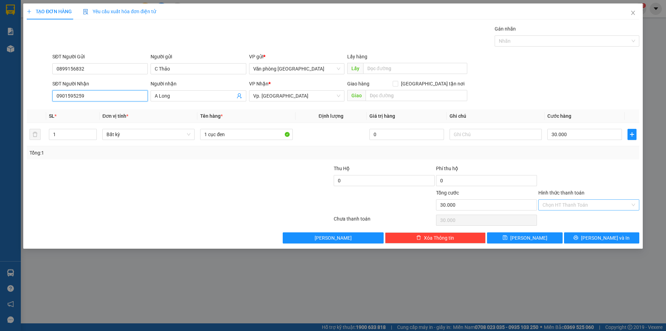
type input "0901595259"
click at [572, 205] on input "Hình thức thanh toán" at bounding box center [587, 205] width 88 height 10
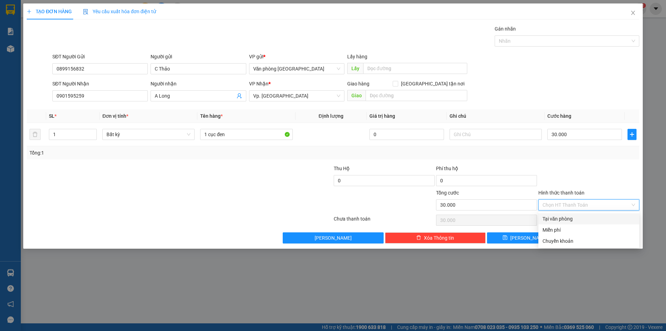
click at [566, 222] on div "Tại văn phòng" at bounding box center [589, 219] width 93 height 8
type input "0"
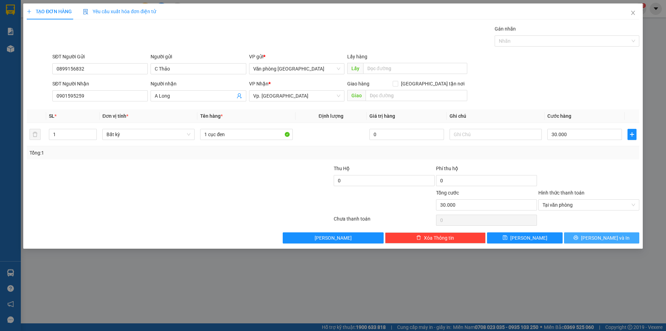
click at [610, 237] on span "[PERSON_NAME] và In" at bounding box center [605, 238] width 49 height 8
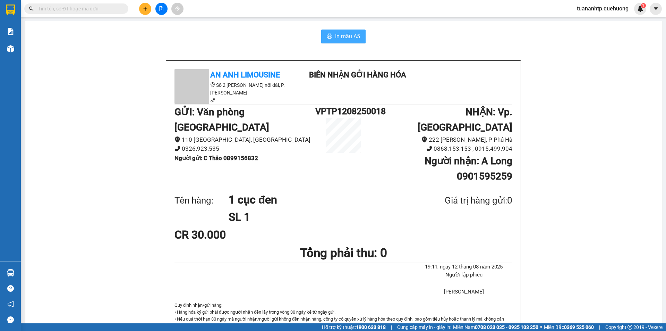
click at [340, 36] on span "In mẫu A5" at bounding box center [347, 36] width 25 height 9
click at [145, 11] on button at bounding box center [145, 9] width 12 height 12
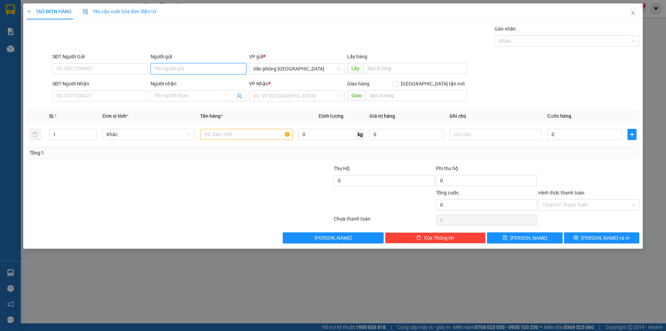
click at [231, 70] on input "Người gửi" at bounding box center [198, 68] width 95 height 11
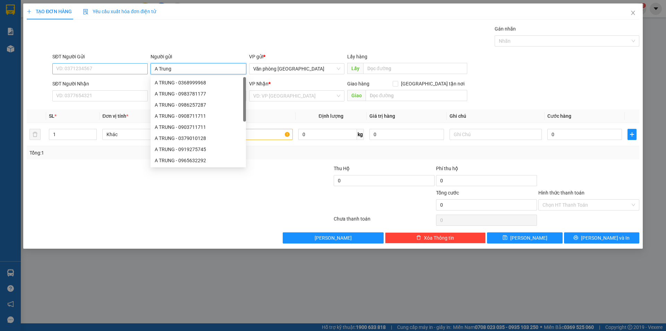
type input "A Trung"
click at [75, 72] on input "SĐT Người Gửi" at bounding box center [99, 68] width 95 height 11
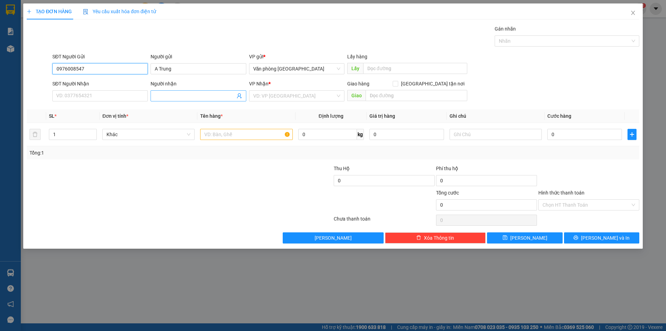
type input "0976008547"
click at [174, 98] on input "Người nhận" at bounding box center [195, 96] width 80 height 8
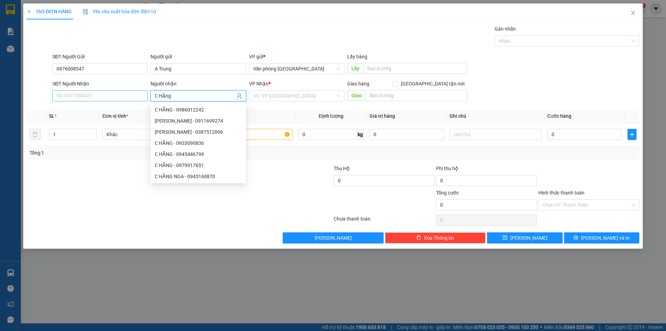
type input "C Hằng"
click at [103, 93] on input "SĐT Người Nhận" at bounding box center [99, 95] width 95 height 11
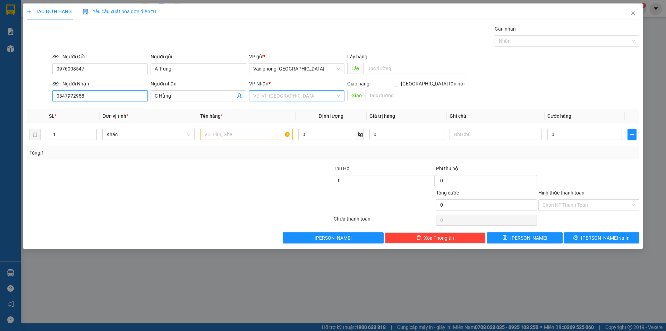
type input "0347972958"
click at [301, 92] on input "search" at bounding box center [294, 96] width 82 height 10
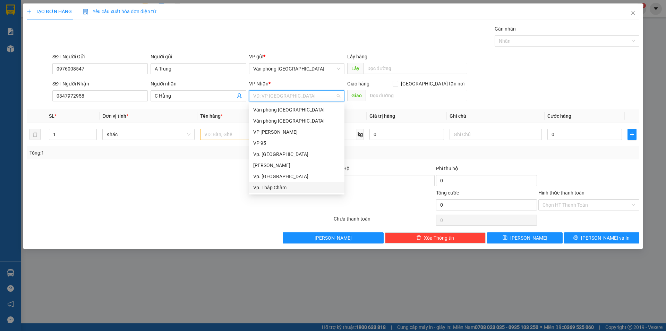
click at [276, 190] on div "Vp. Tháp Chàm" at bounding box center [296, 188] width 87 height 8
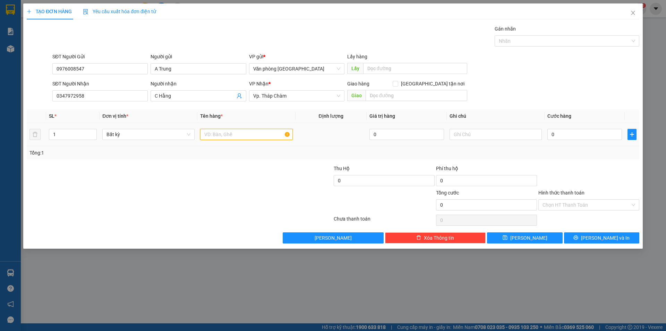
click at [254, 136] on input "text" at bounding box center [246, 134] width 92 height 11
type input "1 cuộn bọc xanh"
type input "4"
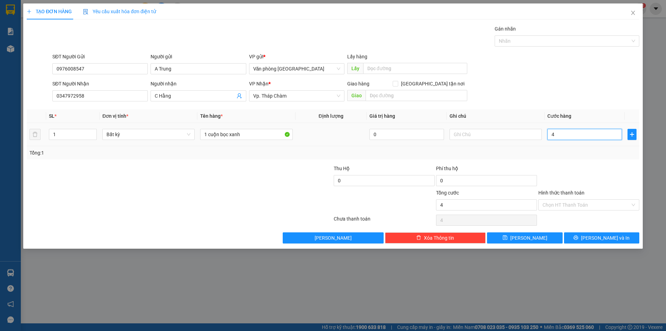
type input "40"
type input "400"
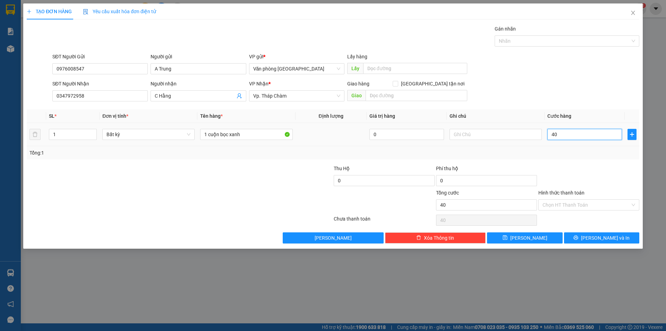
type input "400"
type input "4.000"
type input "40.000"
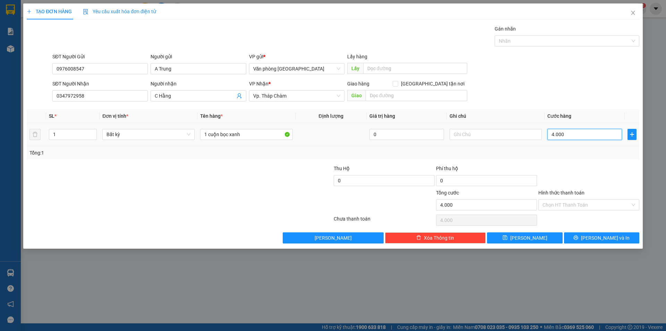
type input "40.000"
click at [580, 207] on input "Hình thức thanh toán" at bounding box center [587, 205] width 88 height 10
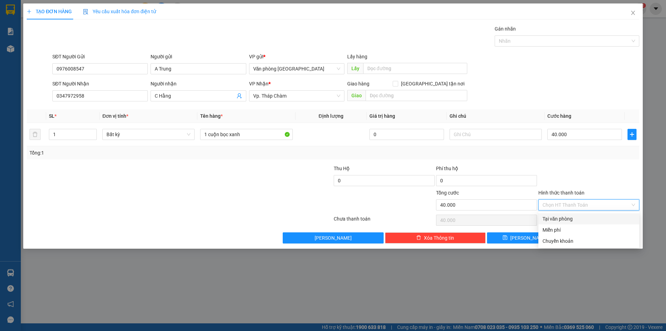
click at [582, 219] on div "Tại văn phòng" at bounding box center [589, 219] width 93 height 8
type input "0"
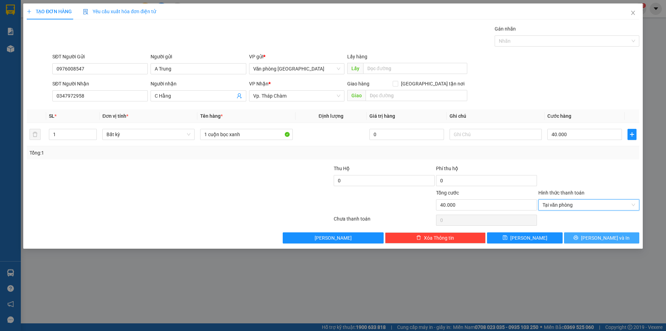
click at [579, 239] on icon "printer" at bounding box center [576, 237] width 5 height 5
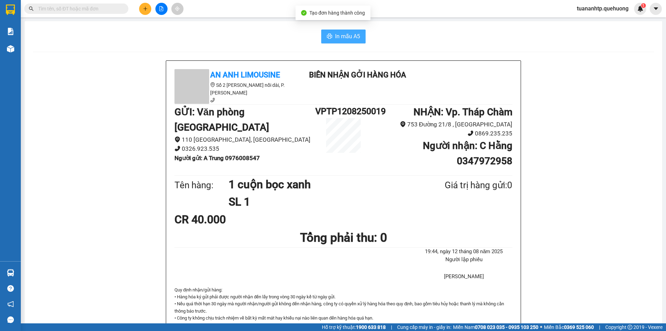
click at [327, 37] on icon "printer" at bounding box center [330, 36] width 6 height 6
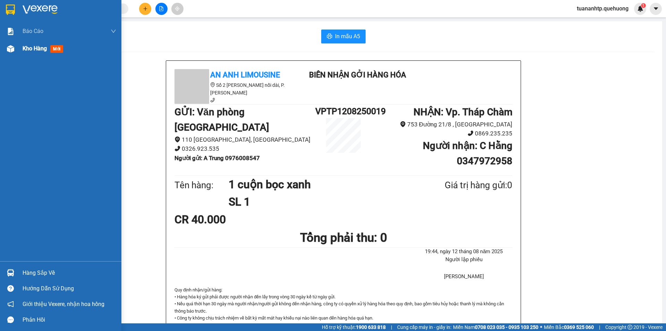
click at [20, 50] on div "Kho hàng mới" at bounding box center [60, 48] width 121 height 17
